Goal: Find specific page/section: Find specific page/section

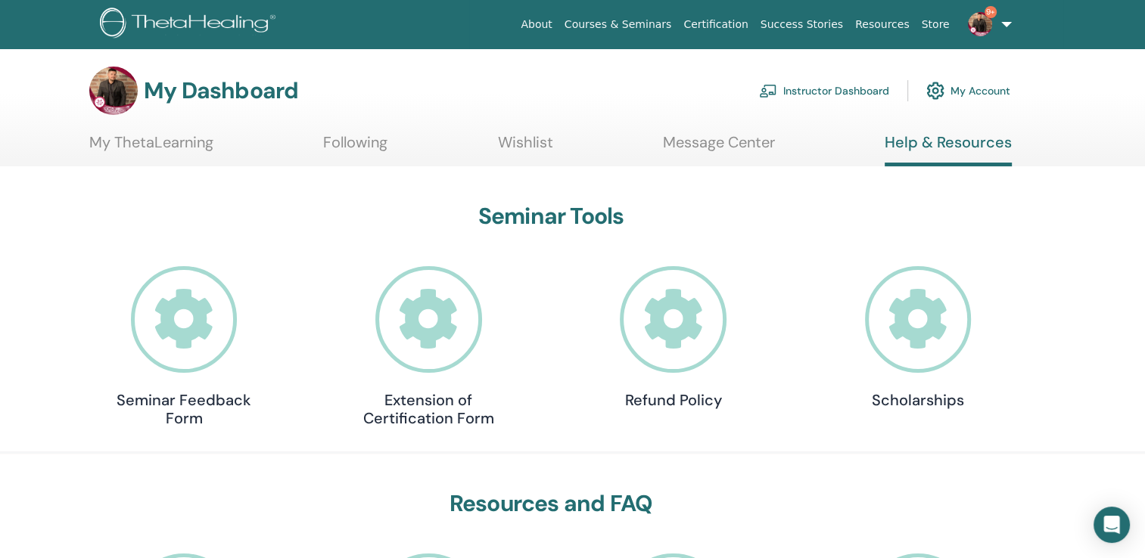
click at [858, 94] on link "Instructor Dashboard" at bounding box center [824, 90] width 130 height 33
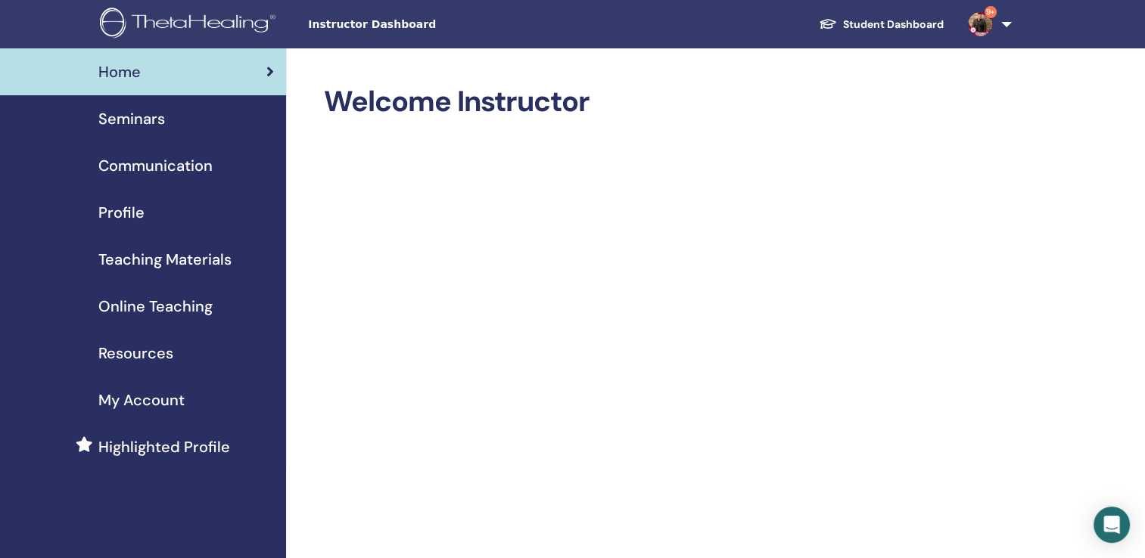
click at [135, 350] on span "Resources" at bounding box center [135, 353] width 75 height 23
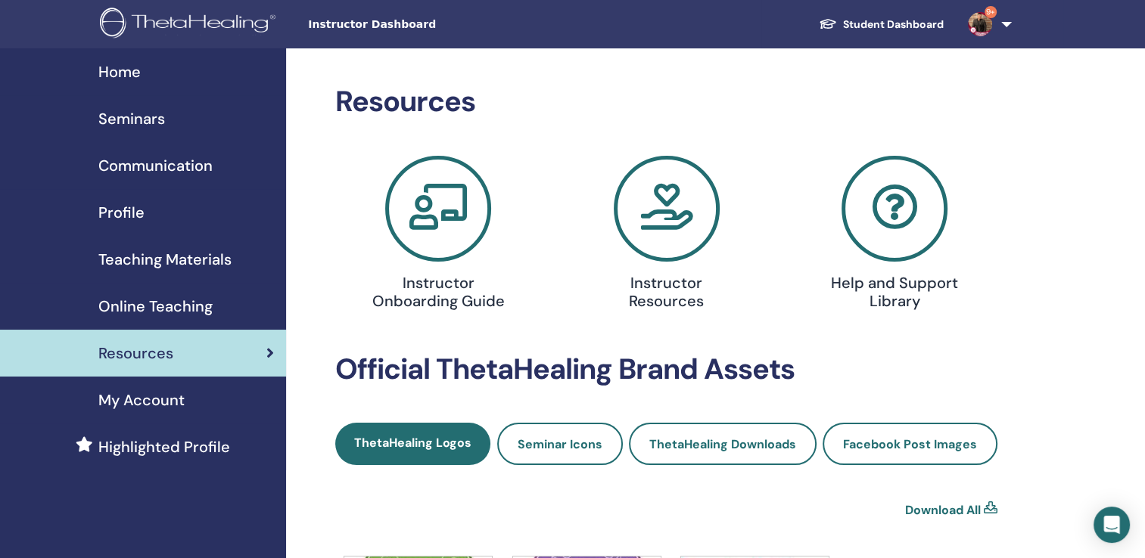
click at [686, 233] on icon at bounding box center [667, 209] width 106 height 106
